Goal: Task Accomplishment & Management: Manage account settings

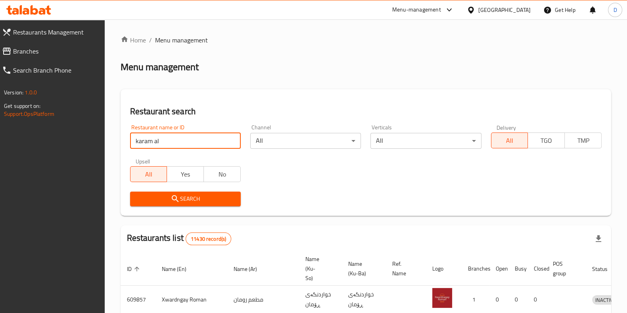
type input "karam al"
click button "Search" at bounding box center [185, 199] width 111 height 15
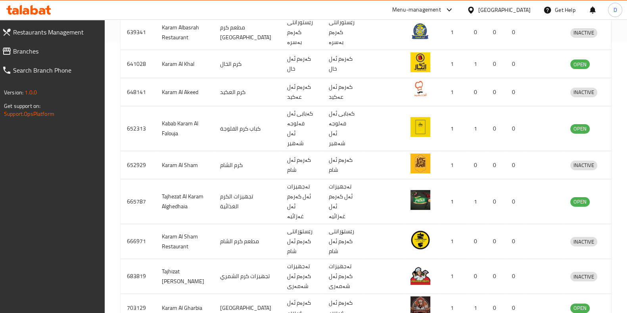
scroll to position [270, 0]
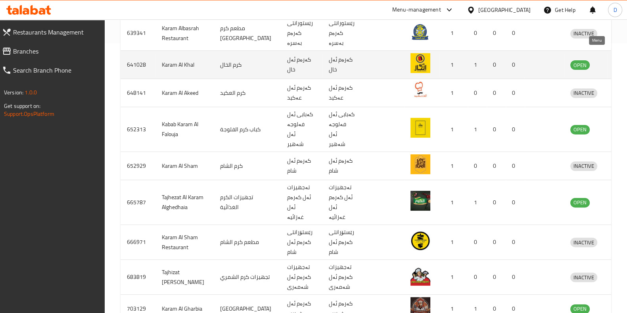
click at [614, 62] on icon "enhanced table" at bounding box center [618, 65] width 9 height 7
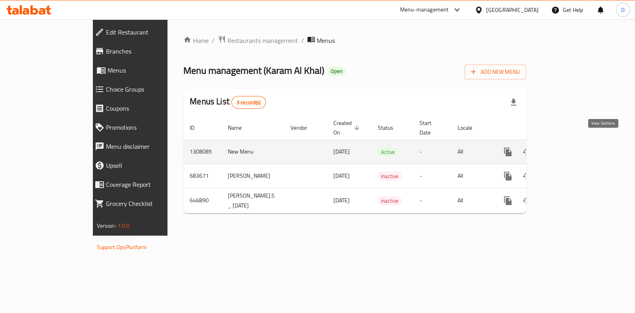
click at [570, 147] on icon "enhanced table" at bounding box center [565, 152] width 10 height 10
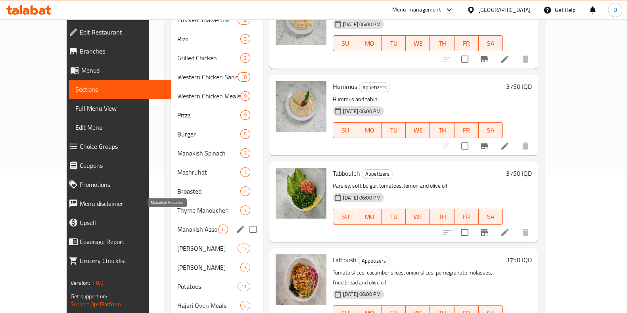
scroll to position [139, 0]
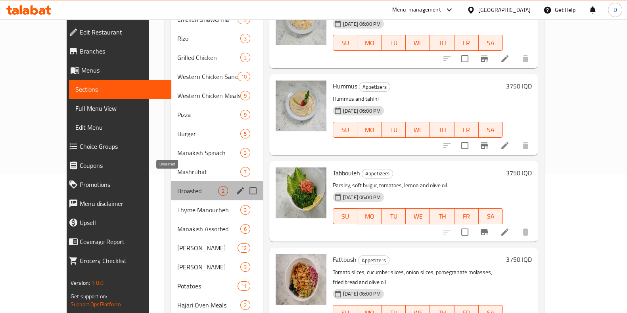
click at [182, 186] on span "Broasted" at bounding box center [197, 191] width 40 height 10
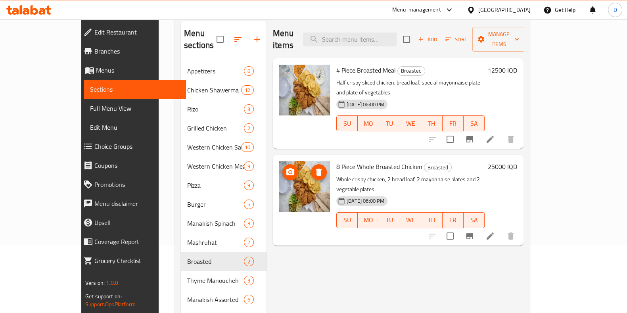
scroll to position [67, 0]
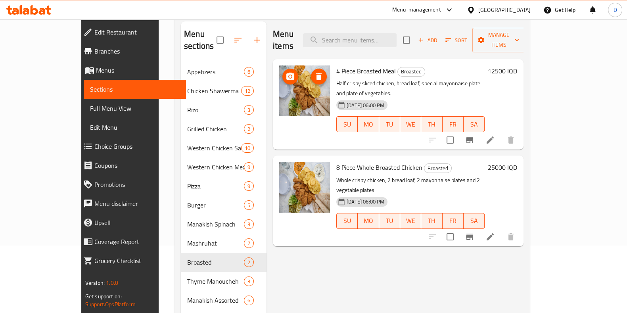
drag, startPoint x: 288, startPoint y: 97, endPoint x: 264, endPoint y: 188, distance: 93.8
drag, startPoint x: 264, startPoint y: 188, endPoint x: 270, endPoint y: 213, distance: 26.0
drag, startPoint x: 270, startPoint y: 213, endPoint x: 260, endPoint y: 183, distance: 31.5
click at [279, 183] on img at bounding box center [304, 187] width 51 height 51
click at [94, 30] on span "Edit Restaurant" at bounding box center [136, 32] width 85 height 10
